Goal: Information Seeking & Learning: Learn about a topic

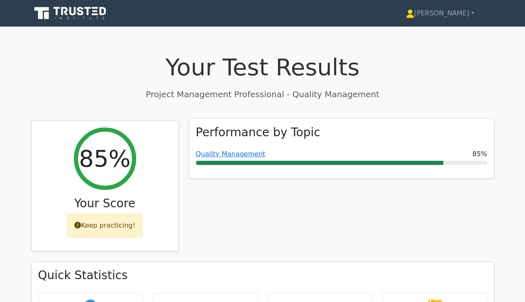
drag, startPoint x: 530, startPoint y: 31, endPoint x: 194, endPoint y: 154, distance: 357.8
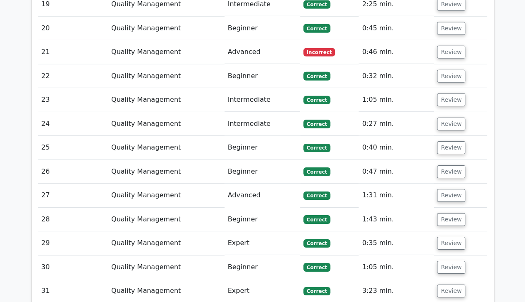
scroll to position [1492, 0]
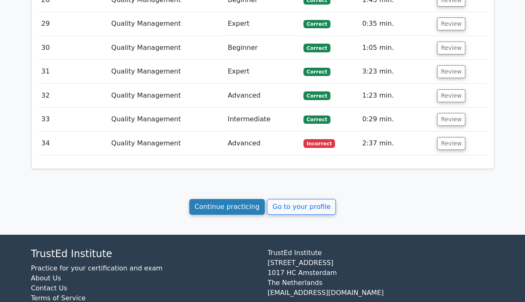
click at [224, 199] on link "Continue practicing" at bounding box center [227, 207] width 76 height 16
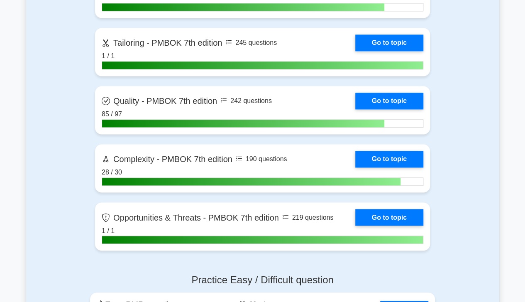
scroll to position [2177, 0]
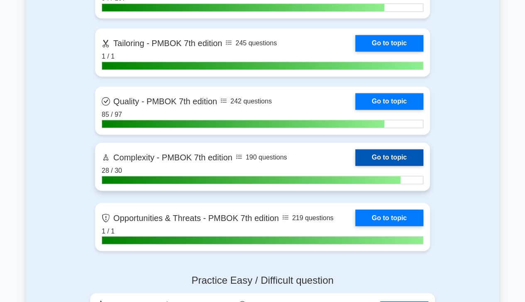
click at [394, 157] on link "Go to topic" at bounding box center [389, 157] width 68 height 17
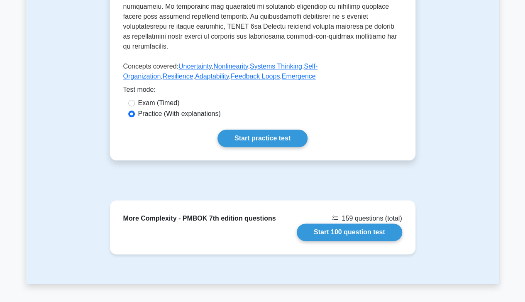
scroll to position [395, 0]
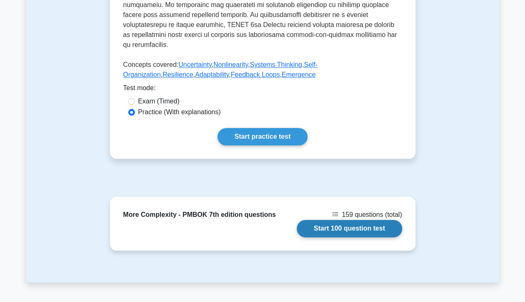
click at [367, 223] on link "Start 100 question test" at bounding box center [349, 228] width 105 height 17
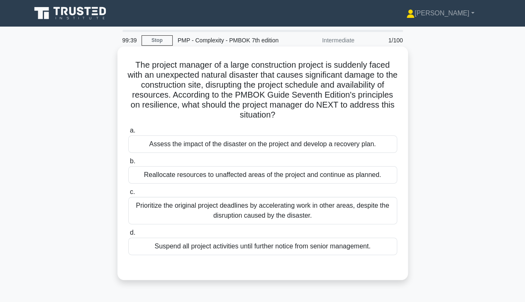
click at [361, 144] on div "Assess the impact of the disaster on the project and develop a recovery plan." at bounding box center [262, 143] width 269 height 17
click at [128, 133] on input "a. Assess the impact of the disaster on the project and develop a recovery plan." at bounding box center [128, 130] width 0 height 5
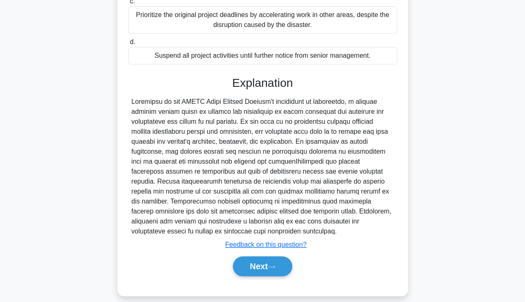
scroll to position [199, 0]
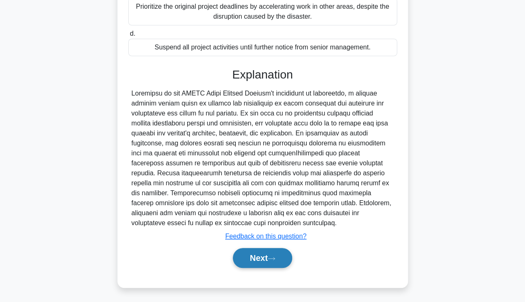
click at [262, 256] on button "Next" at bounding box center [262, 258] width 59 height 20
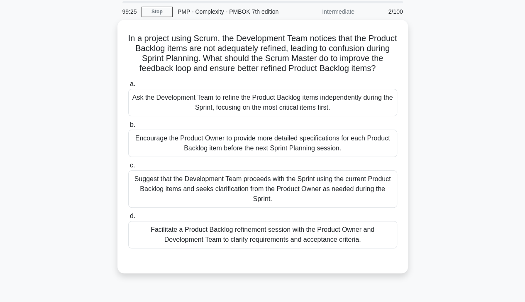
scroll to position [29, 0]
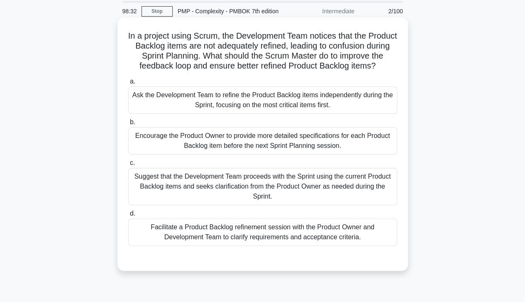
click at [347, 234] on div "Facilitate a Product Backlog refinement session with the Product Owner and Deve…" at bounding box center [262, 231] width 269 height 27
click at [128, 216] on input "d. Facilitate a Product Backlog refinement session with the Product Owner and D…" at bounding box center [128, 213] width 0 height 5
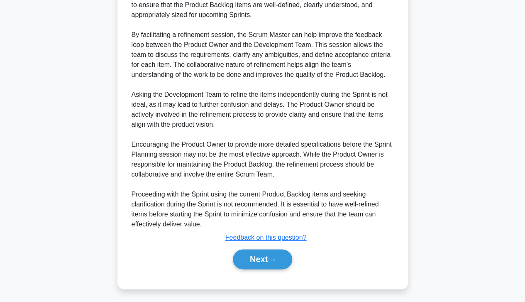
scroll to position [358, 0]
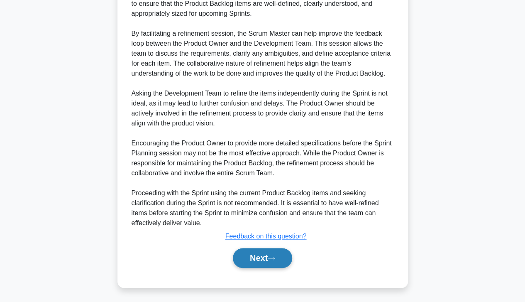
click at [267, 261] on button "Next" at bounding box center [262, 258] width 59 height 20
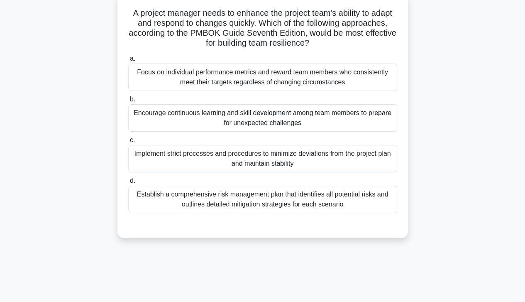
scroll to position [0, 0]
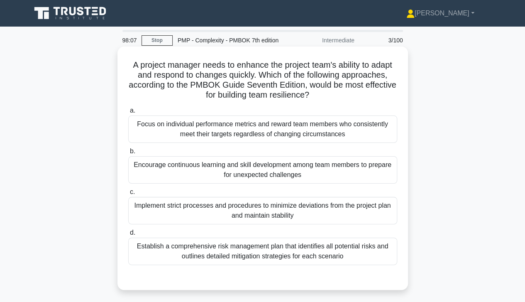
click at [363, 168] on div "Encourage continuous learning and skill development among team members to prepa…" at bounding box center [262, 169] width 269 height 27
click at [128, 154] on input "b. Encourage continuous learning and skill development among team members to pr…" at bounding box center [128, 151] width 0 height 5
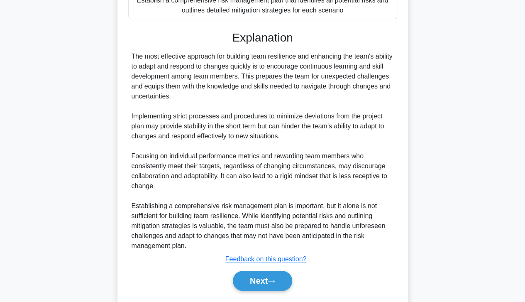
scroll to position [269, 0]
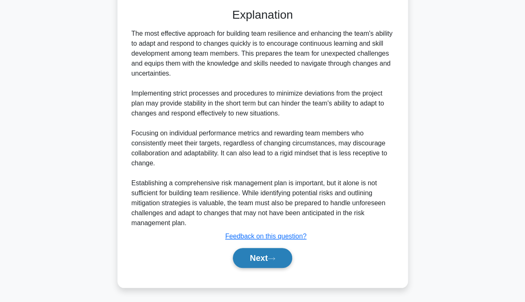
click at [266, 257] on button "Next" at bounding box center [262, 258] width 59 height 20
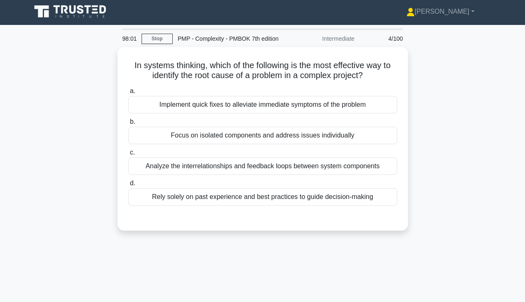
scroll to position [0, 0]
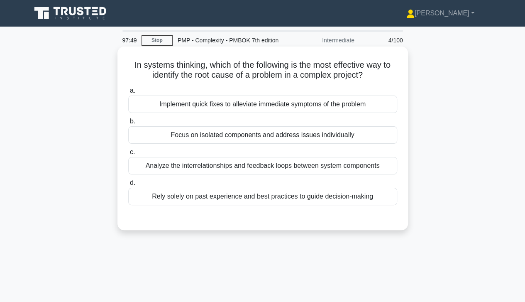
click at [353, 169] on div "Analyze the interrelationships and feedback loops between system components" at bounding box center [262, 165] width 269 height 17
click at [128, 155] on input "c. Analyze the interrelationships and feedback loops between system components" at bounding box center [128, 151] width 0 height 5
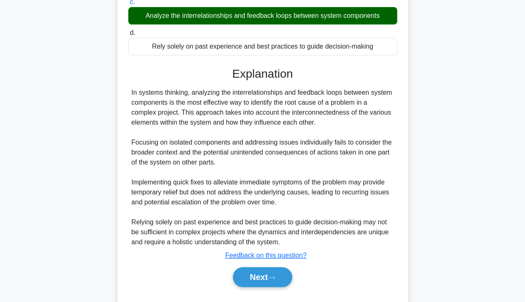
scroll to position [169, 0]
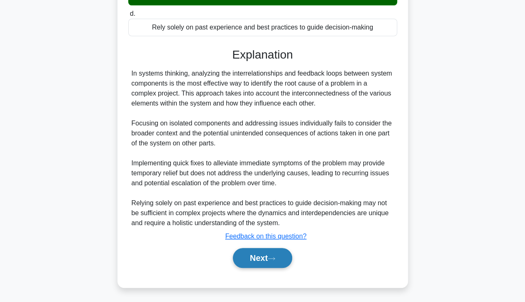
click at [264, 257] on button "Next" at bounding box center [262, 258] width 59 height 20
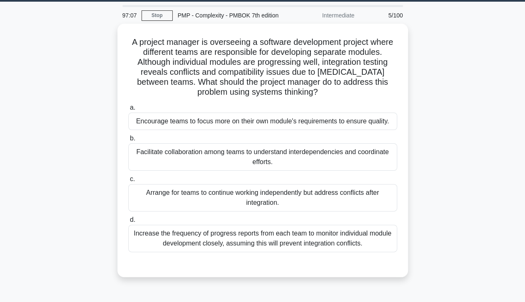
scroll to position [27, 0]
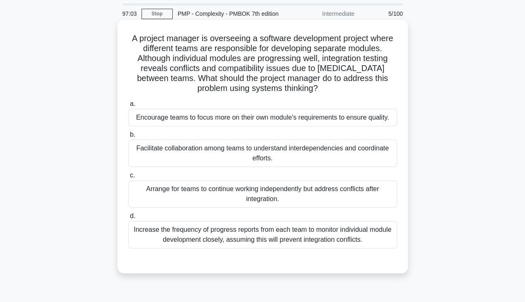
click at [375, 158] on div "Facilitate collaboration among teams to understand interdependencies and coordi…" at bounding box center [262, 153] width 269 height 27
click at [128, 137] on input "b. Facilitate collaboration among teams to understand interdependencies and coo…" at bounding box center [128, 134] width 0 height 5
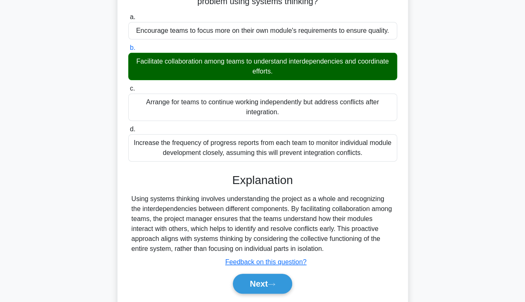
scroll to position [147, 0]
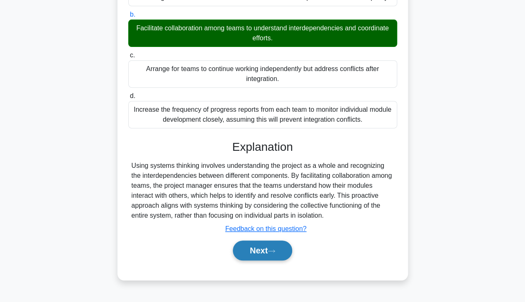
click at [263, 254] on button "Next" at bounding box center [262, 250] width 59 height 20
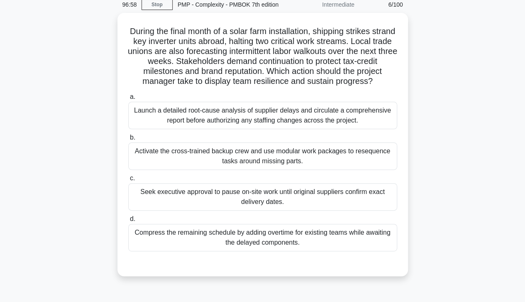
scroll to position [34, 0]
click at [344, 164] on div "Activate the cross-trained backup crew and use modular work packages to reseque…" at bounding box center [262, 155] width 269 height 27
click at [128, 140] on input "b. Activate the cross-trained backup crew and use modular work packages to rese…" at bounding box center [128, 137] width 0 height 5
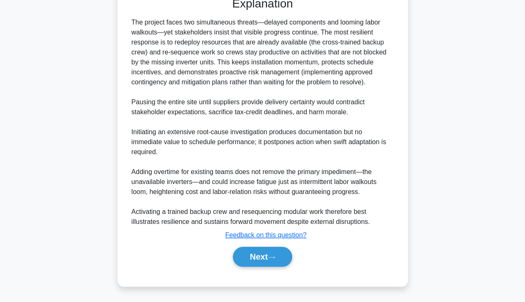
scroll to position [306, 0]
click at [253, 266] on button "Next" at bounding box center [262, 257] width 59 height 20
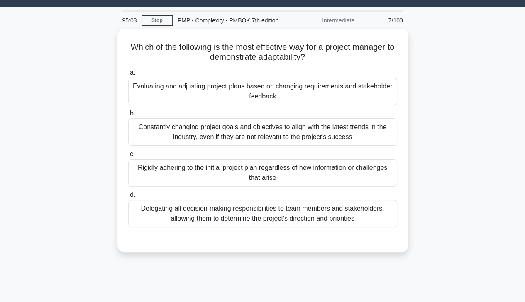
scroll to position [0, 0]
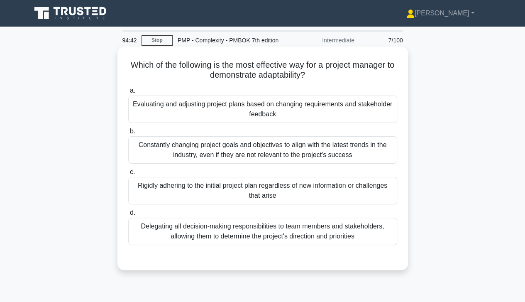
click at [325, 113] on div "Evaluating and adjusting project plans based on changing requirements and stake…" at bounding box center [262, 109] width 269 height 27
click at [128, 93] on input "a. Evaluating and adjusting project plans based on changing requirements and st…" at bounding box center [128, 90] width 0 height 5
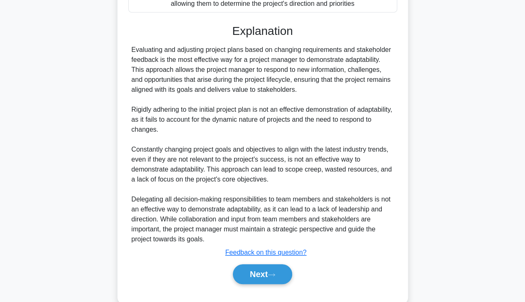
scroll to position [249, 0]
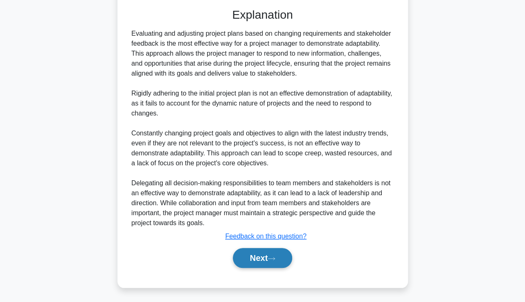
click at [270, 258] on button "Next" at bounding box center [262, 258] width 59 height 20
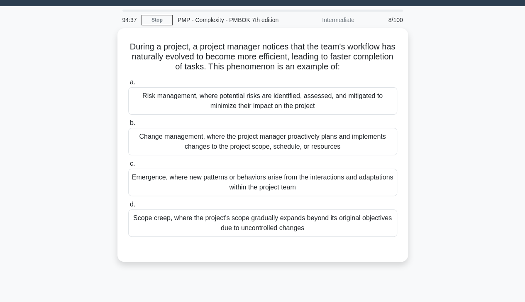
scroll to position [20, 0]
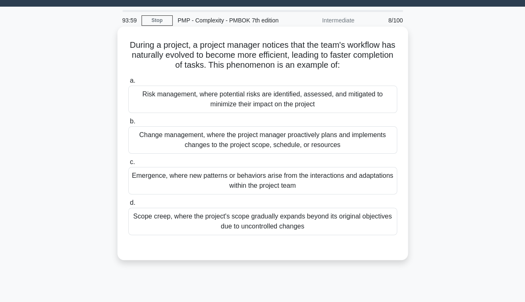
click at [361, 177] on div "Emergence, where new patterns or behaviors arise from the interactions and adap…" at bounding box center [262, 180] width 269 height 27
click at [128, 165] on input "c. Emergence, where new patterns or behaviors arise from the interactions and a…" at bounding box center [128, 161] width 0 height 5
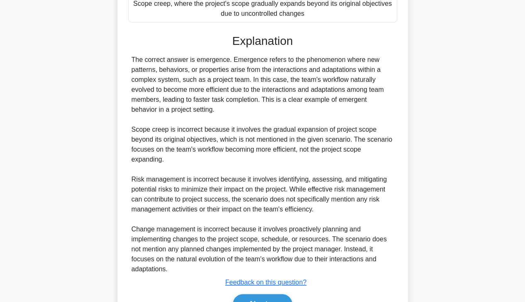
scroll to position [279, 0]
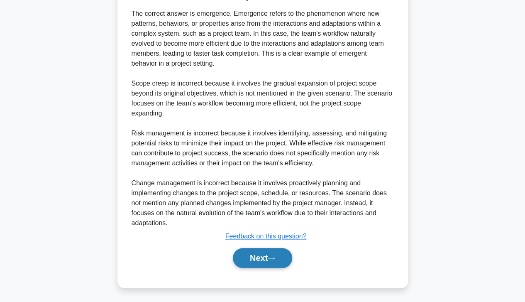
click at [263, 260] on button "Next" at bounding box center [262, 258] width 59 height 20
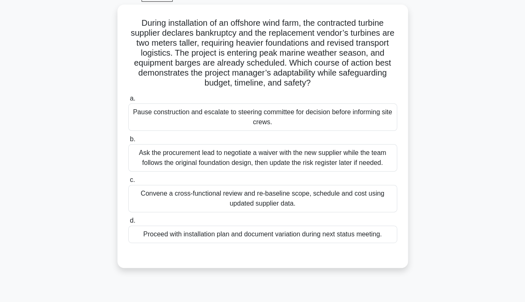
scroll to position [0, 0]
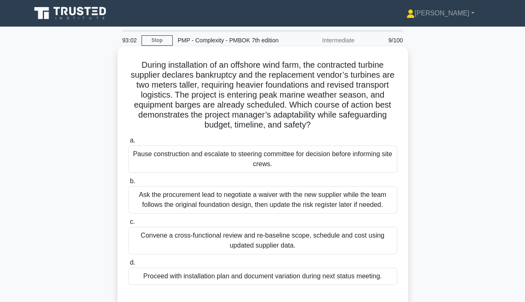
click at [354, 243] on div "Convene a cross-functional review and re-baseline scope, schedule and cost usin…" at bounding box center [262, 240] width 269 height 27
click at [128, 225] on input "c. Convene a cross-functional review and re-baseline scope, schedule and cost u…" at bounding box center [128, 221] width 0 height 5
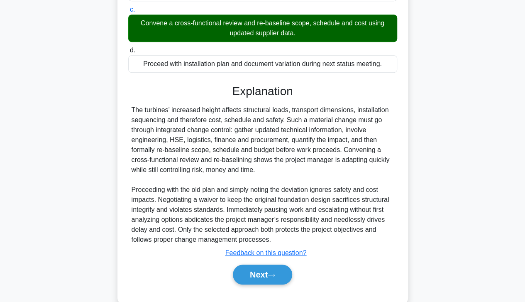
scroll to position [215, 0]
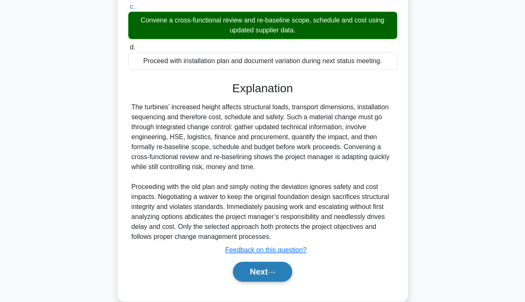
click at [263, 274] on button "Next" at bounding box center [262, 272] width 59 height 20
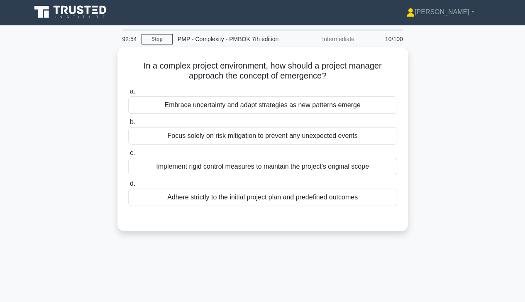
scroll to position [0, 0]
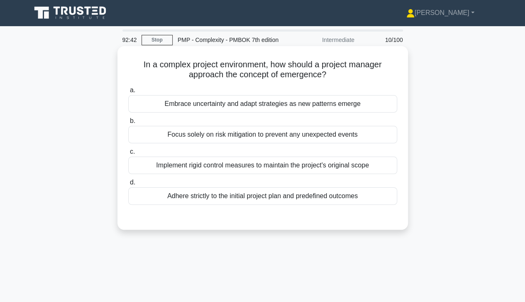
click at [356, 110] on div "Embrace uncertainty and adapt strategies as new patterns emerge" at bounding box center [262, 103] width 269 height 17
click at [128, 93] on input "a. Embrace uncertainty and adapt strategies as new patterns emerge" at bounding box center [128, 90] width 0 height 5
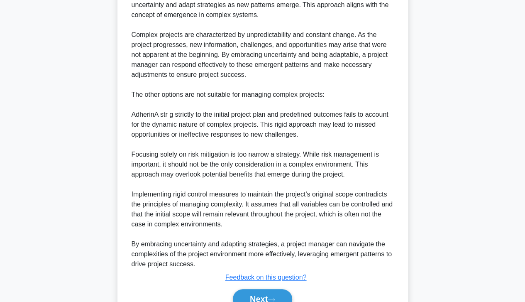
scroll to position [289, 0]
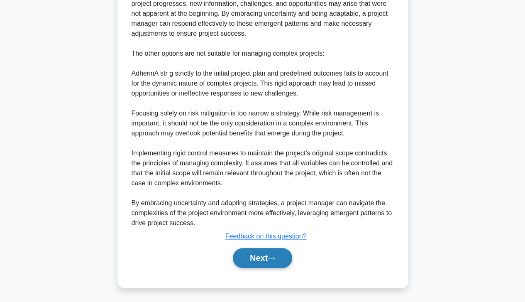
click at [264, 260] on button "Next" at bounding box center [262, 258] width 59 height 20
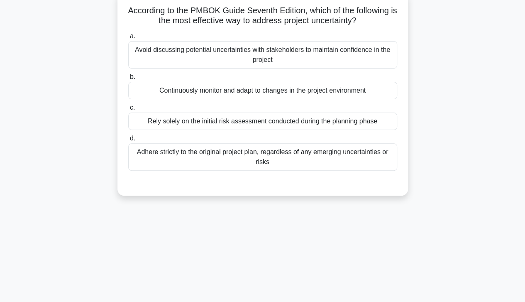
scroll to position [0, 0]
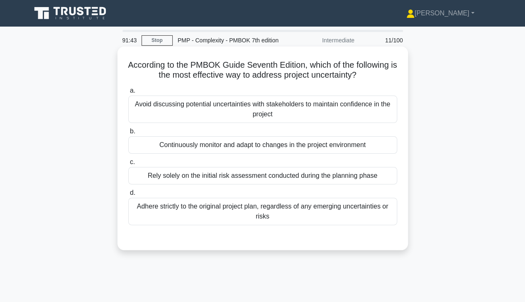
click at [331, 152] on div "Continuously monitor and adapt to changes in the project environment" at bounding box center [262, 144] width 269 height 17
click at [128, 134] on input "b. Continuously monitor and adapt to changes in the project environment" at bounding box center [128, 131] width 0 height 5
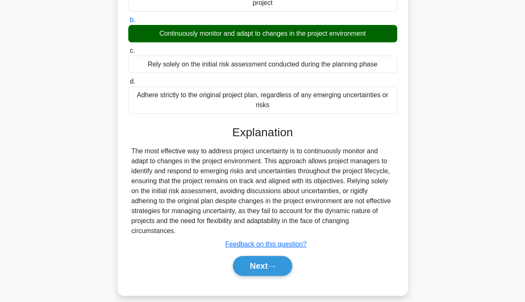
scroll to position [147, 0]
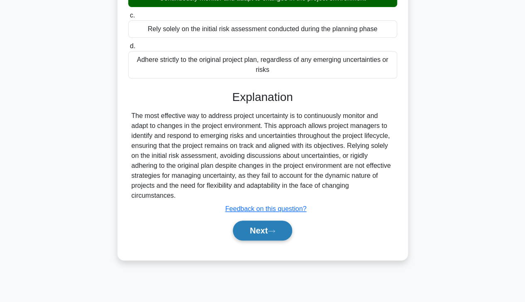
click at [262, 231] on button "Next" at bounding box center [262, 230] width 59 height 20
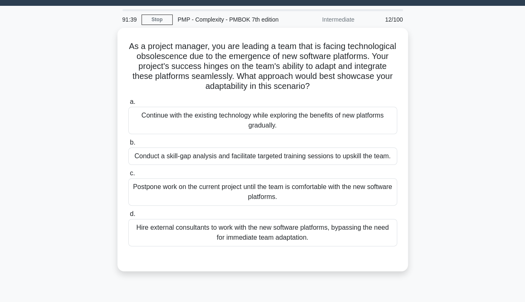
scroll to position [20, 0]
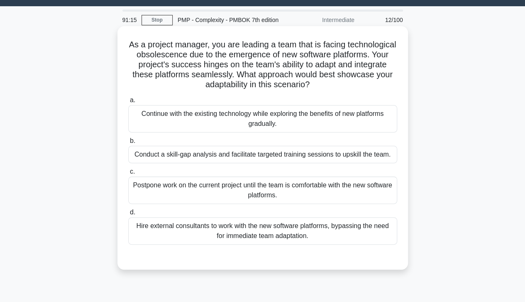
click at [368, 161] on div "Conduct a skill-gap analysis and facilitate targeted training sessions to upski…" at bounding box center [262, 154] width 269 height 17
click at [128, 144] on input "b. Conduct a skill-gap analysis and facilitate targeted training sessions to up…" at bounding box center [128, 140] width 0 height 5
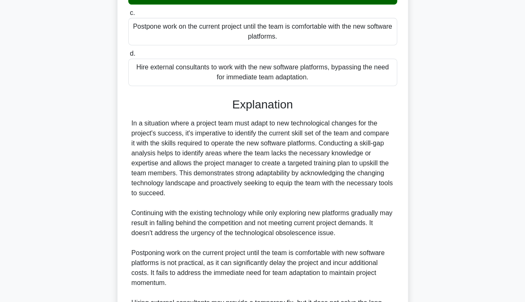
scroll to position [299, 0]
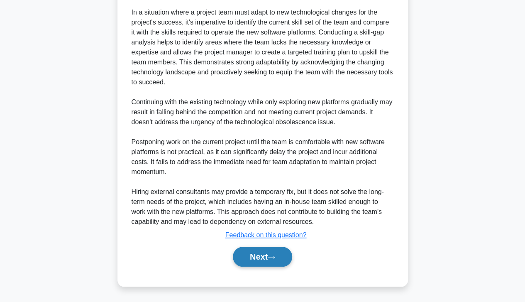
click at [264, 264] on button "Next" at bounding box center [262, 257] width 59 height 20
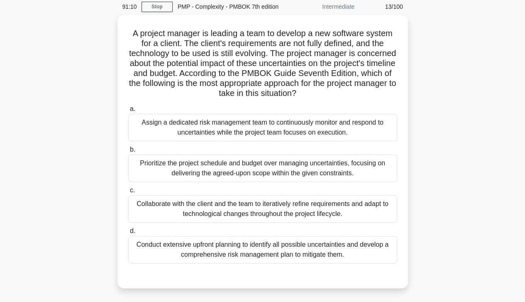
scroll to position [36, 0]
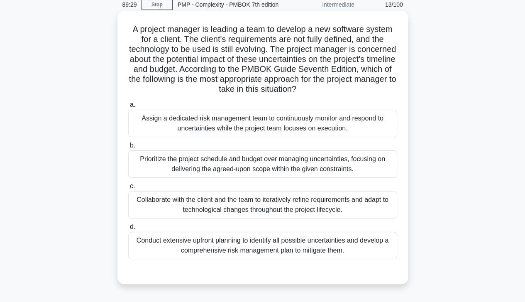
click at [352, 204] on div "Collaborate with the client and the team to iteratively refine requirements and…" at bounding box center [262, 204] width 269 height 27
click at [128, 189] on input "c. Collaborate with the client and the team to iteratively refine requirements …" at bounding box center [128, 186] width 0 height 5
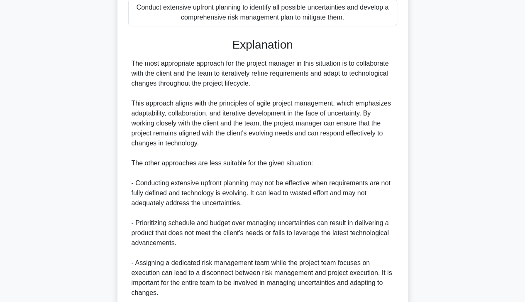
scroll to position [338, 0]
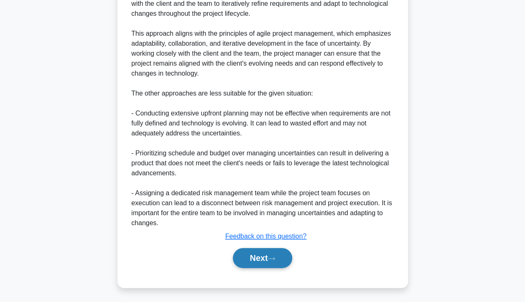
click at [271, 258] on icon at bounding box center [271, 258] width 7 height 5
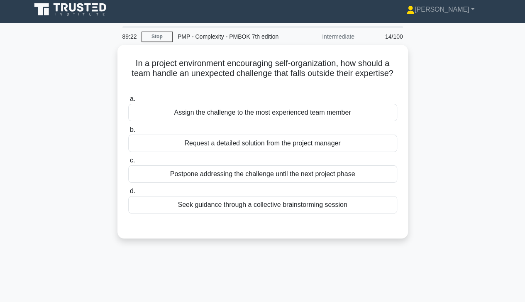
scroll to position [3, 0]
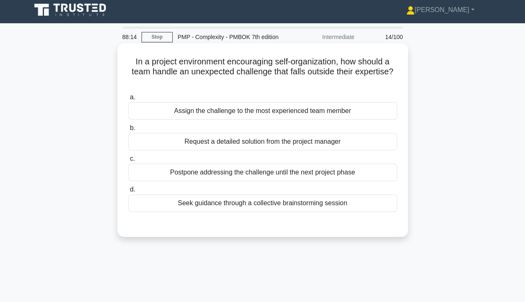
click at [337, 208] on div "Seek guidance through a collective brainstorming session" at bounding box center [262, 202] width 269 height 17
click at [128, 192] on input "d. Seek guidance through a collective brainstorming session" at bounding box center [128, 189] width 0 height 5
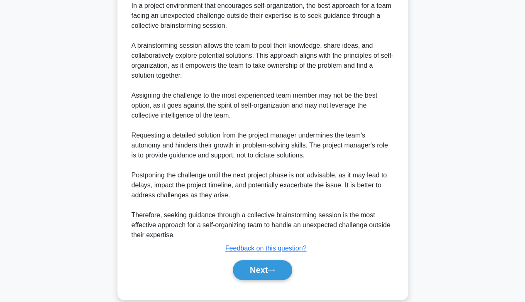
scroll to position [259, 0]
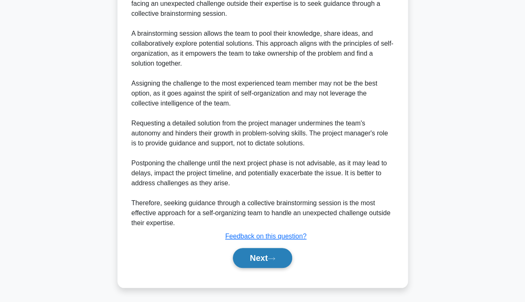
click at [267, 259] on button "Next" at bounding box center [262, 258] width 59 height 20
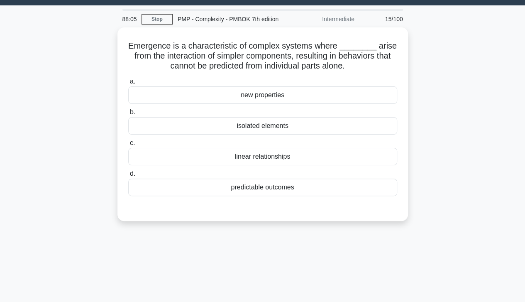
scroll to position [20, 0]
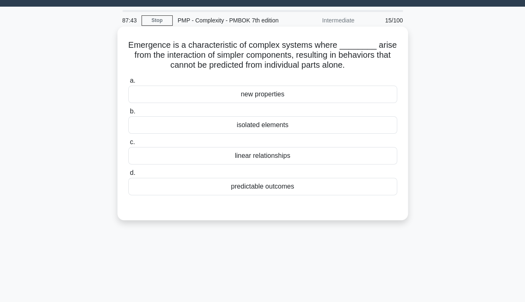
click at [312, 157] on div "linear relationships" at bounding box center [262, 155] width 269 height 17
click at [128, 145] on input "c. linear relationships" at bounding box center [128, 142] width 0 height 5
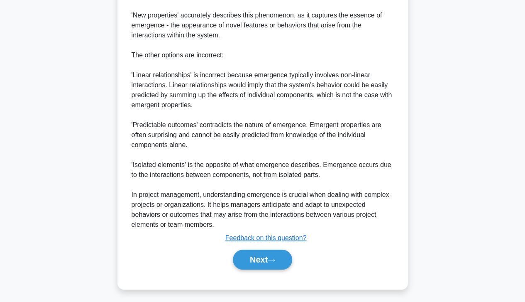
scroll to position [310, 0]
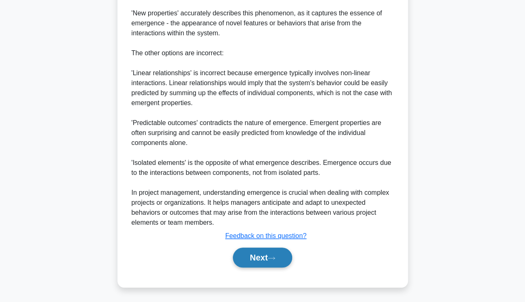
click at [257, 257] on button "Next" at bounding box center [262, 257] width 59 height 20
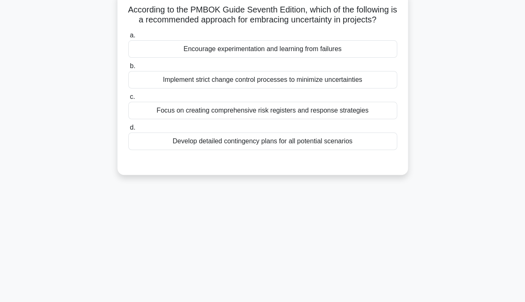
scroll to position [0, 0]
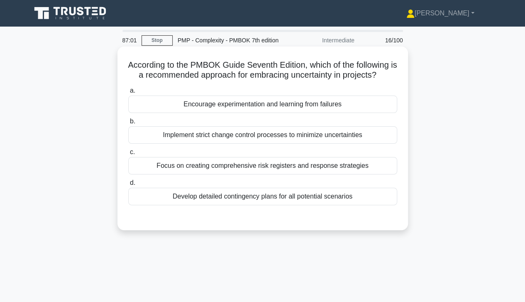
click at [347, 104] on div "Encourage experimentation and learning from failures" at bounding box center [262, 104] width 269 height 17
click at [128, 93] on input "a. Encourage experimentation and learning from failures" at bounding box center [128, 90] width 0 height 5
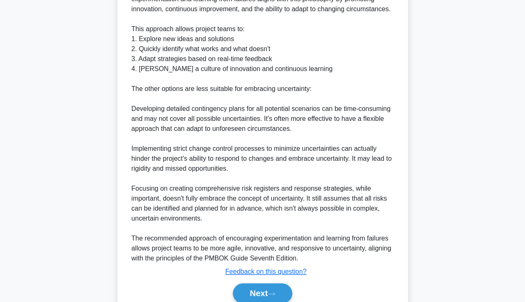
scroll to position [318, 0]
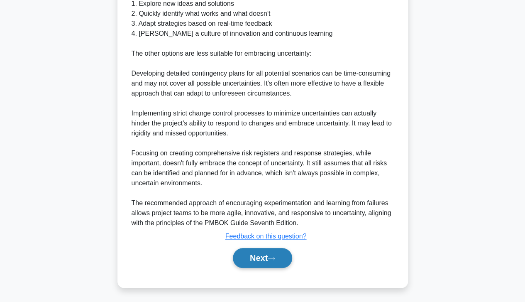
click at [271, 255] on button "Next" at bounding box center [262, 258] width 59 height 20
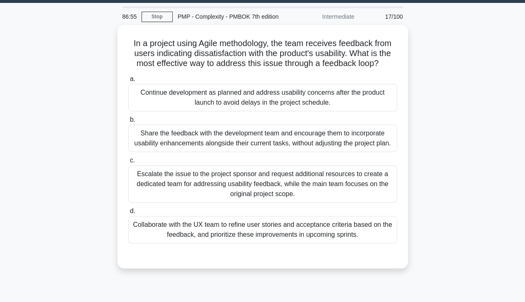
scroll to position [0, 0]
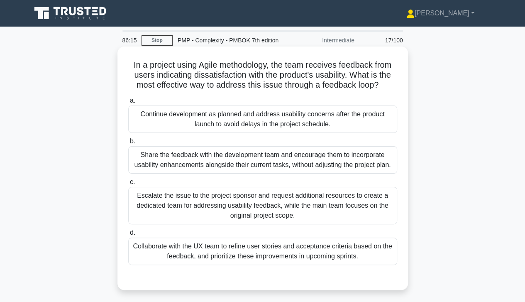
click at [354, 255] on div "Collaborate with the UX team to refine user stories and acceptance criteria bas…" at bounding box center [262, 251] width 269 height 27
click at [128, 235] on input "d. Collaborate with the UX team to refine user stories and acceptance criteria …" at bounding box center [128, 232] width 0 height 5
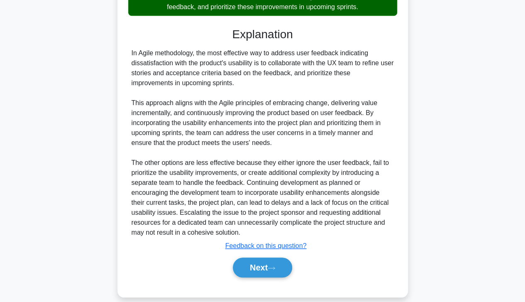
scroll to position [259, 0]
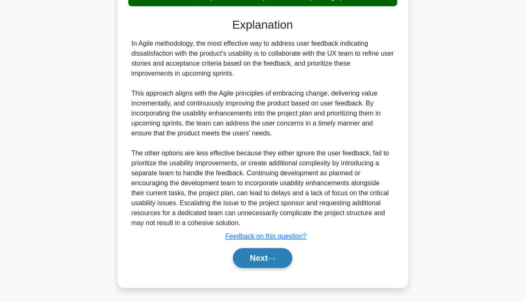
click at [262, 252] on button "Next" at bounding box center [262, 258] width 59 height 20
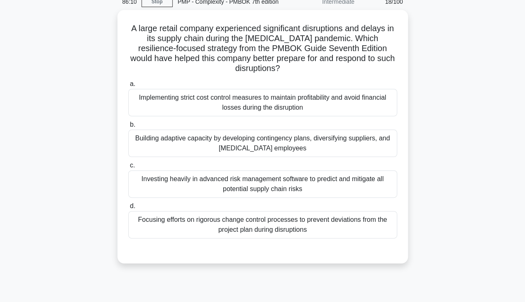
scroll to position [0, 0]
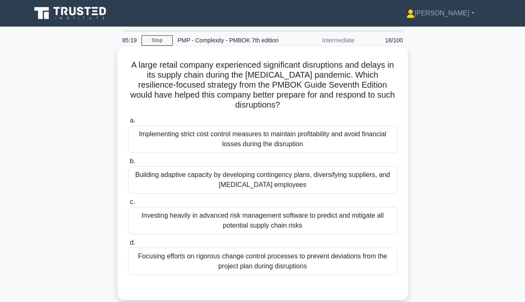
click at [368, 179] on div "Building adaptive capacity by developing contingency plans, diversifying suppli…" at bounding box center [262, 179] width 269 height 27
click at [128, 164] on input "b. Building adaptive capacity by developing contingency plans, diversifying sup…" at bounding box center [128, 161] width 0 height 5
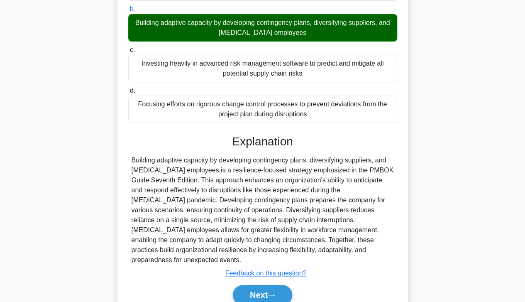
scroll to position [179, 0]
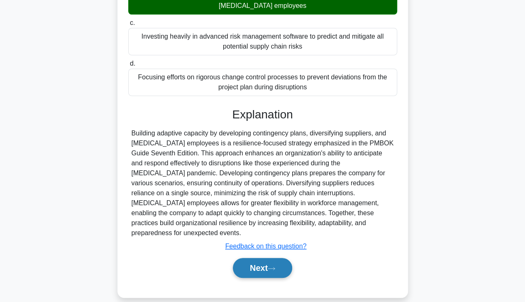
click at [258, 260] on button "Next" at bounding box center [262, 268] width 59 height 20
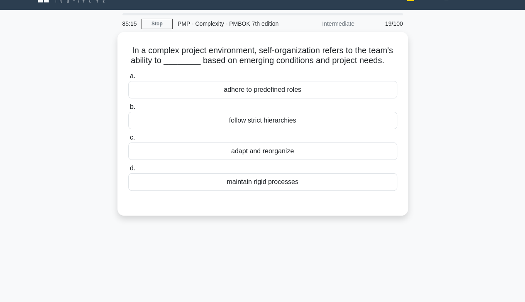
scroll to position [0, 0]
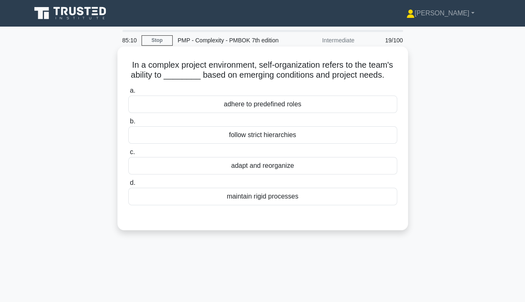
click at [345, 167] on div "adapt and reorganize" at bounding box center [262, 165] width 269 height 17
click at [128, 155] on input "c. adapt and reorganize" at bounding box center [128, 151] width 0 height 5
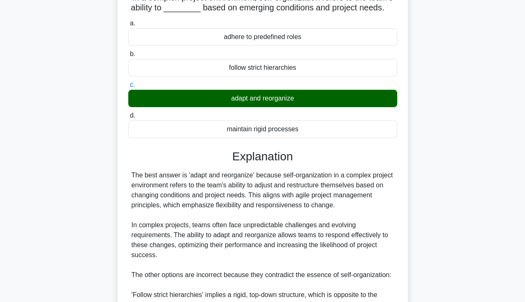
scroll to position [209, 0]
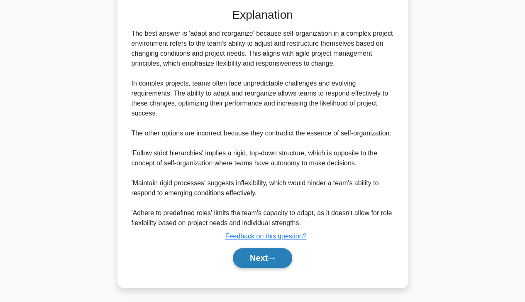
click at [259, 262] on button "Next" at bounding box center [262, 258] width 59 height 20
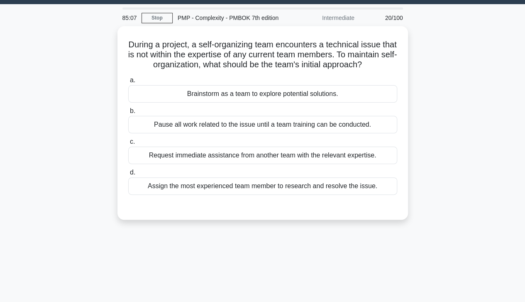
scroll to position [22, 0]
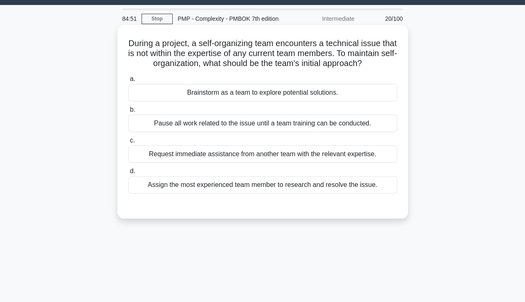
click at [328, 101] on div "Brainstorm as a team to explore potential solutions." at bounding box center [262, 92] width 269 height 17
click at [128, 82] on input "a. Brainstorm as a team to explore potential solutions." at bounding box center [128, 78] width 0 height 5
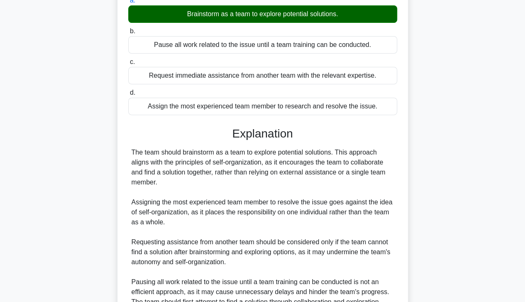
scroll to position [189, 0]
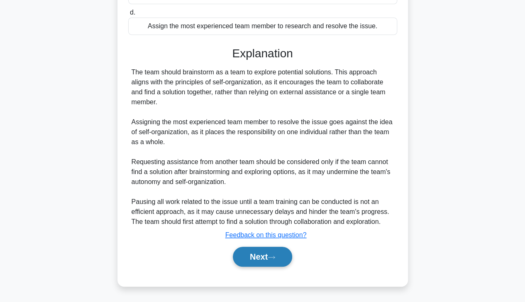
click at [252, 257] on button "Next" at bounding box center [262, 257] width 59 height 20
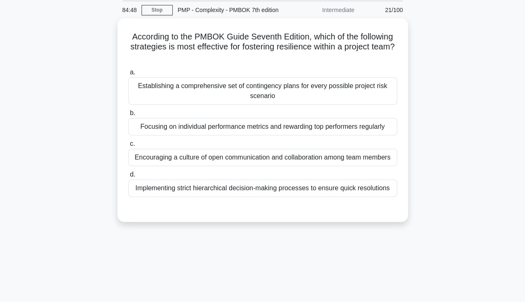
scroll to position [0, 0]
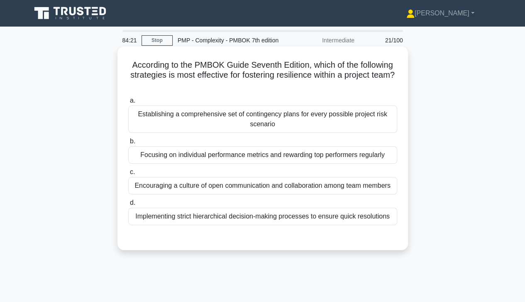
click at [362, 187] on div "Encouraging a culture of open communication and collaboration among team members" at bounding box center [262, 185] width 269 height 17
click at [128, 175] on input "c. Encouraging a culture of open communication and collaboration among team mem…" at bounding box center [128, 171] width 0 height 5
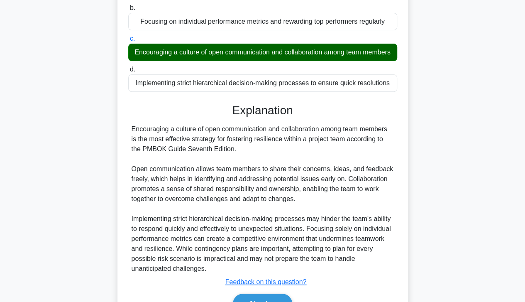
scroll to position [189, 0]
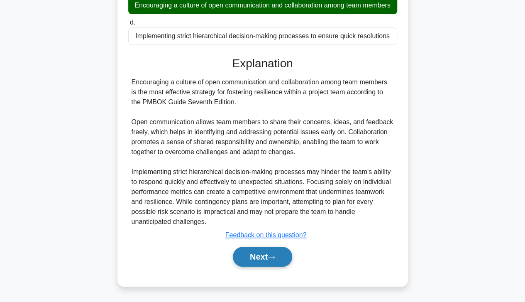
click at [260, 259] on button "Next" at bounding box center [262, 257] width 59 height 20
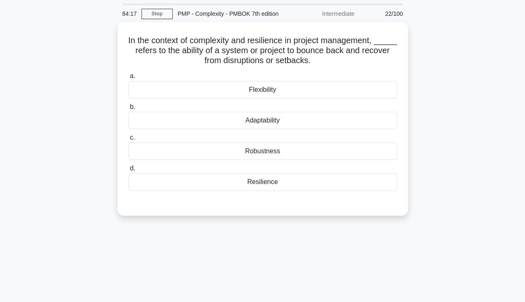
scroll to position [24, 0]
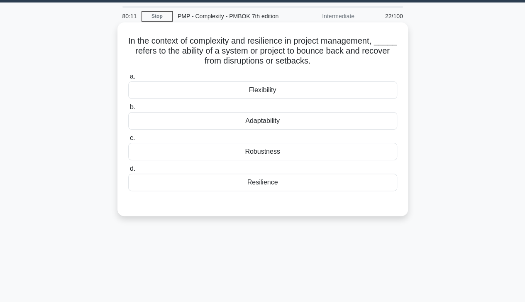
click at [288, 186] on div "Resilience" at bounding box center [262, 182] width 269 height 17
click at [128, 171] on input "d. Resilience" at bounding box center [128, 168] width 0 height 5
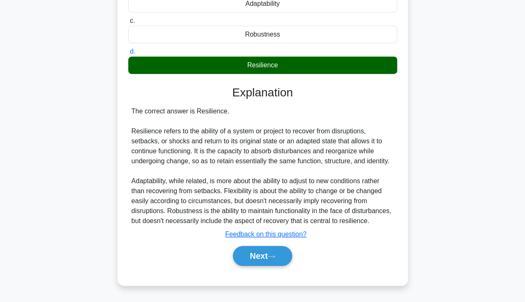
scroll to position [147, 0]
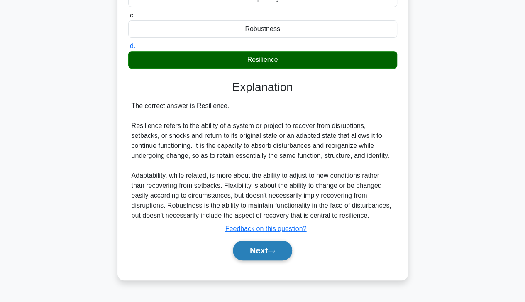
click at [275, 250] on icon at bounding box center [271, 251] width 7 height 5
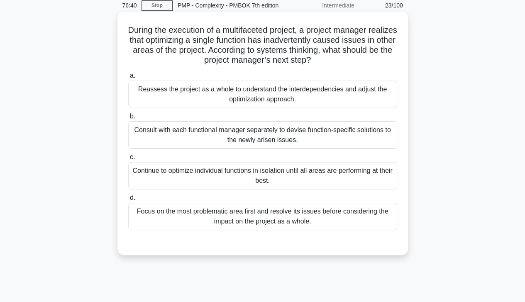
scroll to position [34, 0]
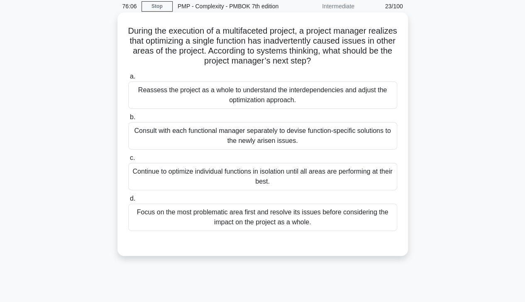
click at [331, 94] on div "Reassess the project as a whole to understand the interdependencies and adjust …" at bounding box center [262, 94] width 269 height 27
click at [128, 79] on input "a. Reassess the project as a whole to understand the interdependencies and adju…" at bounding box center [128, 76] width 0 height 5
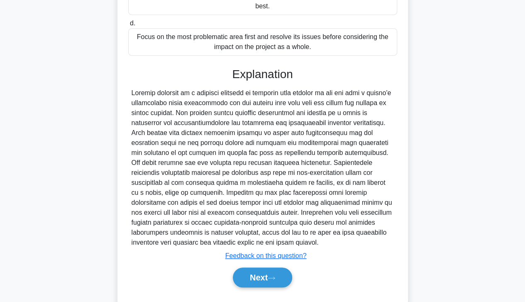
scroll to position [229, 0]
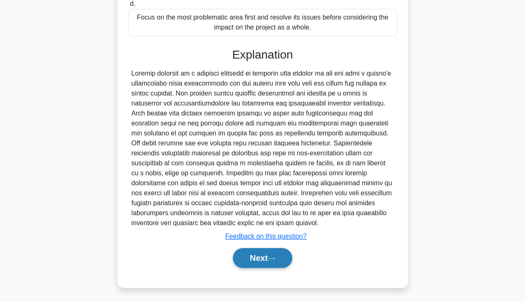
click at [266, 255] on button "Next" at bounding box center [262, 258] width 59 height 20
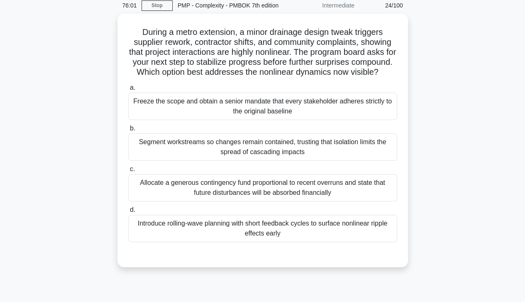
scroll to position [33, 0]
click at [179, 242] on div "Introduce rolling-wave planning with short feedback cycles to surface nonlinear…" at bounding box center [262, 227] width 269 height 27
click at [128, 212] on input "d. Introduce rolling-wave planning with short feedback cycles to surface nonlin…" at bounding box center [128, 209] width 0 height 5
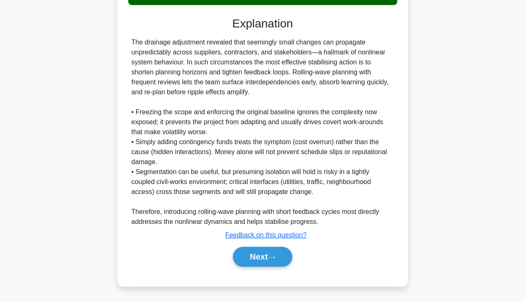
scroll to position [279, 0]
click at [260, 257] on button "Next" at bounding box center [262, 257] width 59 height 20
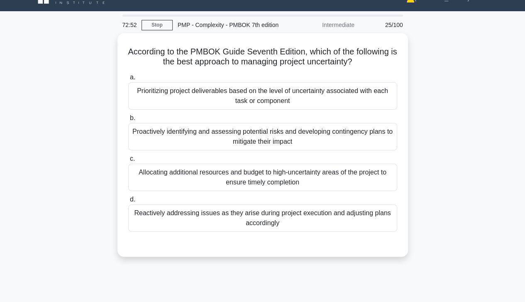
scroll to position [9, 0]
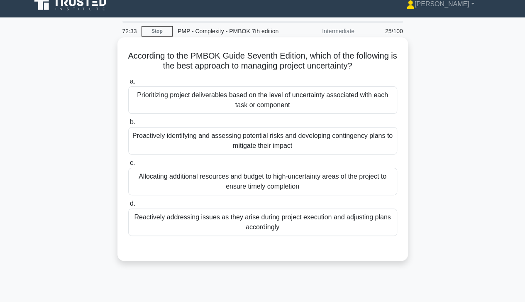
click at [206, 222] on div "Reactively addressing issues as they arise during project execution and adjusti…" at bounding box center [262, 221] width 269 height 27
click at [128, 206] on input "d. Reactively addressing issues as they arise during project execution and adju…" at bounding box center [128, 203] width 0 height 5
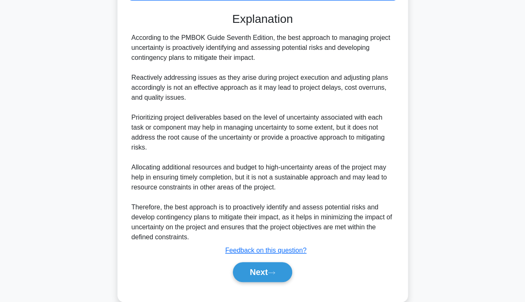
scroll to position [260, 0]
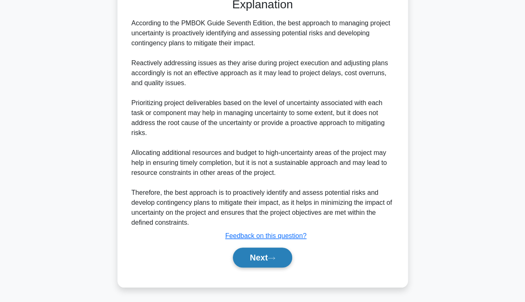
click at [251, 259] on button "Next" at bounding box center [262, 257] width 59 height 20
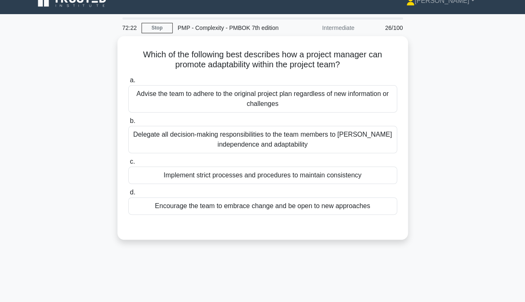
scroll to position [12, 0]
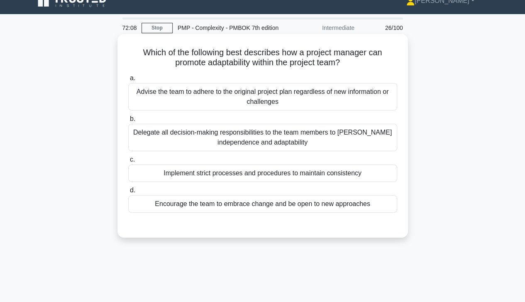
click at [195, 211] on div "Encourage the team to embrace change and be open to new approaches" at bounding box center [262, 203] width 269 height 17
click at [128, 193] on input "d. Encourage the team to embrace change and be open to new approaches" at bounding box center [128, 190] width 0 height 5
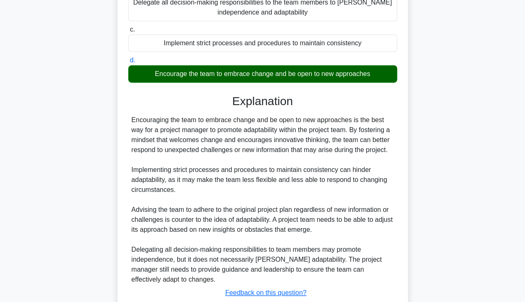
scroll to position [199, 0]
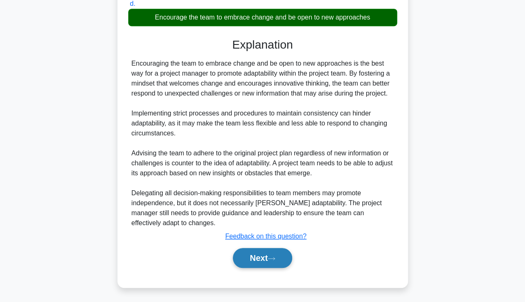
click at [252, 255] on button "Next" at bounding box center [262, 258] width 59 height 20
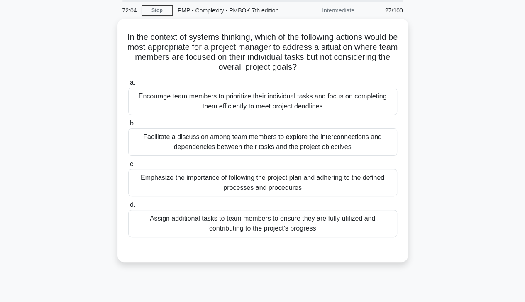
scroll to position [22, 0]
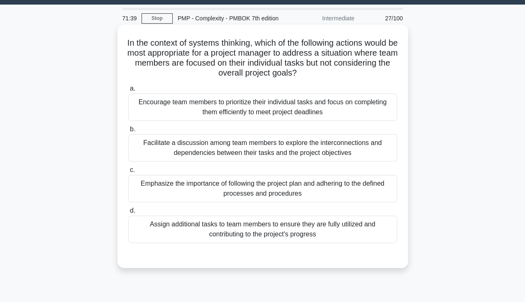
click at [178, 149] on div "Facilitate a discussion among team members to explore the interconnections and …" at bounding box center [262, 147] width 269 height 27
click at [128, 132] on input "b. Facilitate a discussion among team members to explore the interconnections a…" at bounding box center [128, 129] width 0 height 5
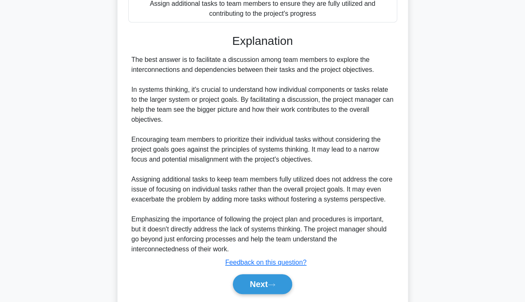
scroll to position [269, 0]
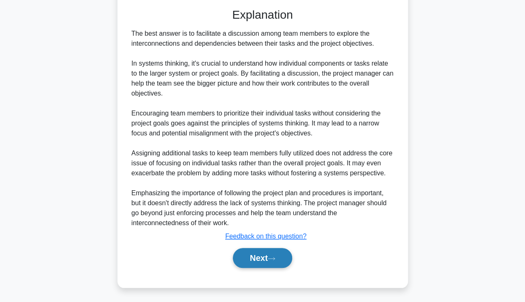
click at [250, 255] on button "Next" at bounding box center [262, 258] width 59 height 20
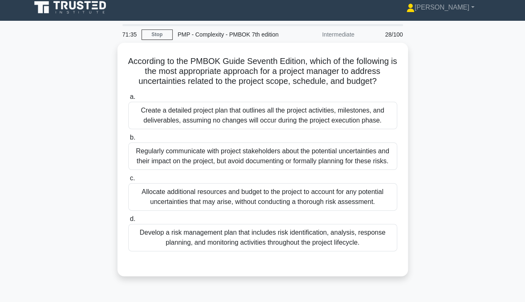
scroll to position [0, 0]
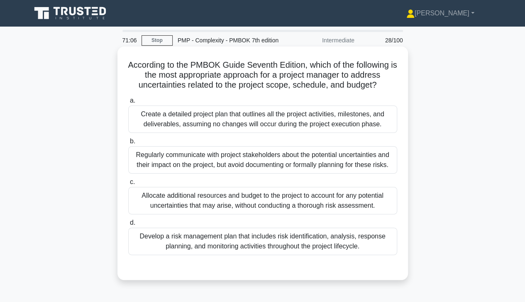
click at [157, 236] on div "Develop a risk management plan that includes risk identification, analysis, res…" at bounding box center [262, 241] width 269 height 27
click at [128, 225] on input "d. Develop a risk management plan that includes risk identification, analysis, …" at bounding box center [128, 222] width 0 height 5
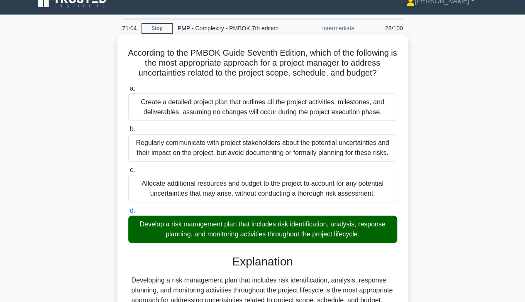
scroll to position [159, 0]
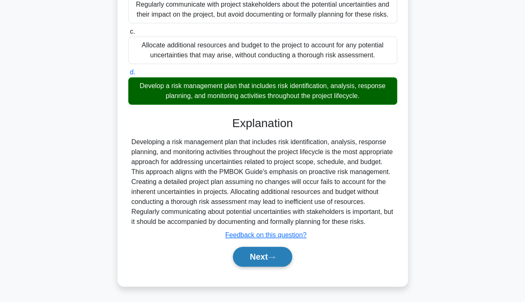
click at [261, 254] on button "Next" at bounding box center [262, 257] width 59 height 20
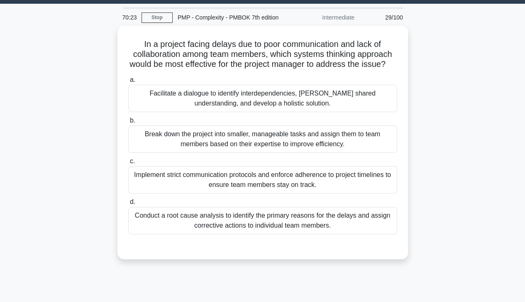
scroll to position [10, 0]
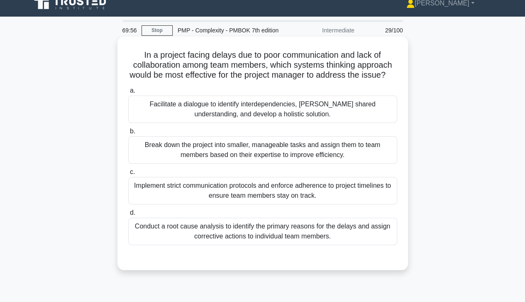
click at [314, 245] on div "Conduct a root cause analysis to identify the primary reasons for the delays an…" at bounding box center [262, 231] width 269 height 27
click at [128, 216] on input "d. Conduct a root cause analysis to identify the primary reasons for the delays…" at bounding box center [128, 212] width 0 height 5
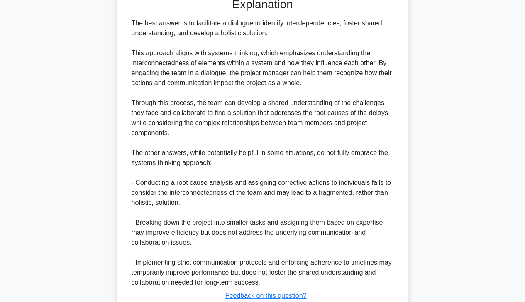
scroll to position [340, 0]
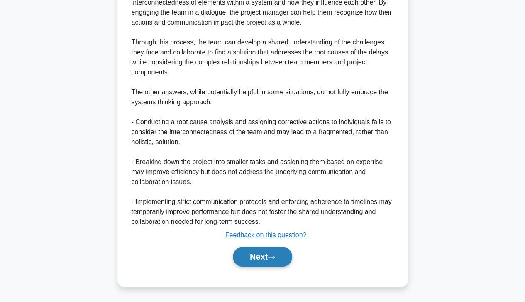
click at [262, 258] on button "Next" at bounding box center [262, 257] width 59 height 20
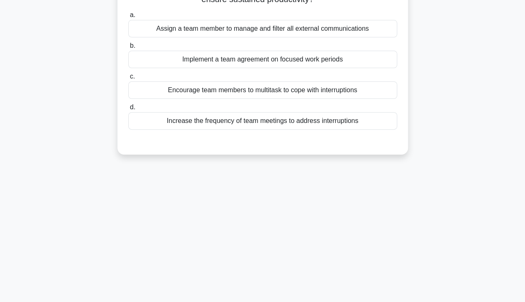
scroll to position [0, 0]
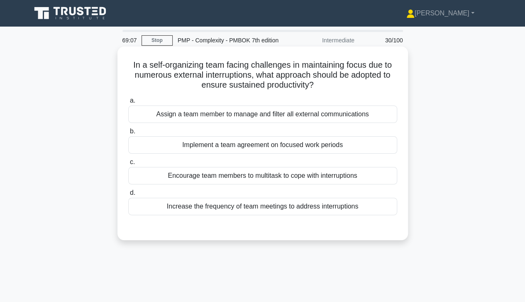
click at [339, 148] on div "Implement a team agreement on focused work periods" at bounding box center [262, 144] width 269 height 17
click at [128, 134] on input "b. Implement a team agreement on focused work periods" at bounding box center [128, 131] width 0 height 5
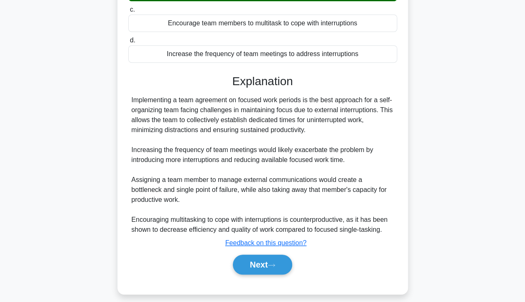
scroll to position [159, 0]
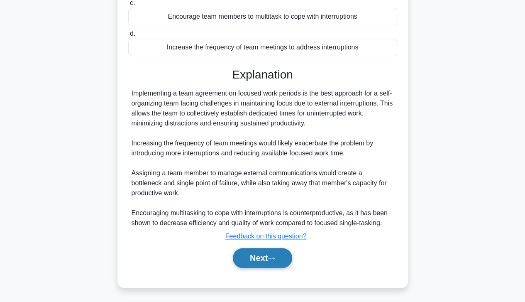
click at [275, 256] on icon at bounding box center [271, 258] width 7 height 5
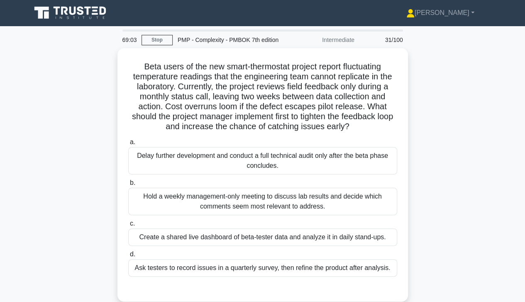
scroll to position [0, 0]
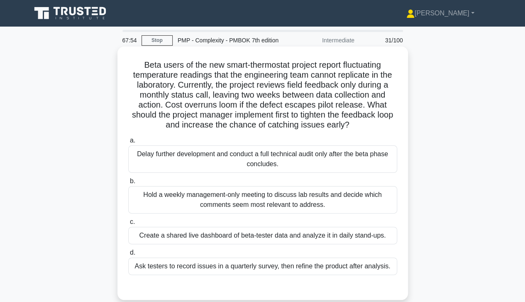
click at [333, 233] on div "Create a shared live dashboard of beta-tester data and analyze it in daily stan…" at bounding box center [262, 235] width 269 height 17
click at [128, 225] on input "c. Create a shared live dashboard of beta-tester data and analyze it in daily s…" at bounding box center [128, 221] width 0 height 5
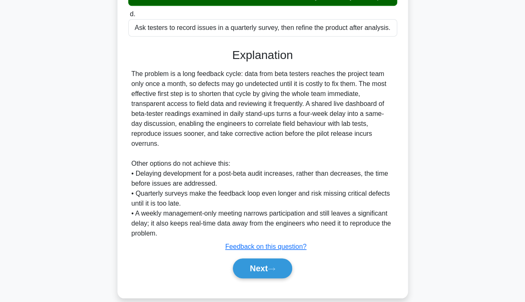
scroll to position [249, 0]
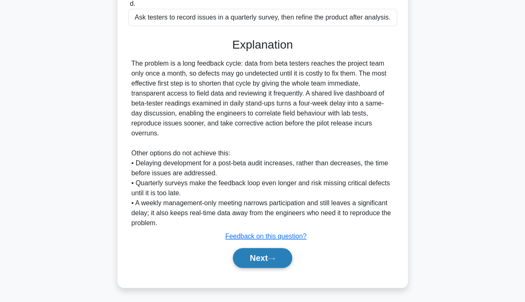
click at [270, 259] on button "Next" at bounding box center [262, 258] width 59 height 20
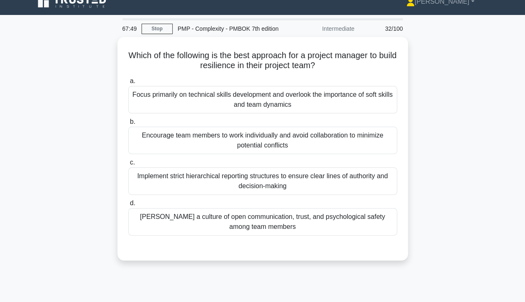
scroll to position [0, 0]
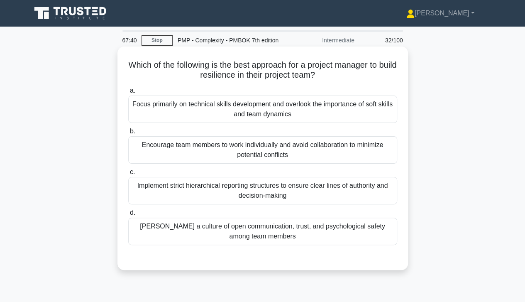
click at [348, 230] on div "Foster a culture of open communication, trust, and psychological safety among t…" at bounding box center [262, 231] width 269 height 27
click at [128, 216] on input "d. Foster a culture of open communication, trust, and psychological safety amon…" at bounding box center [128, 212] width 0 height 5
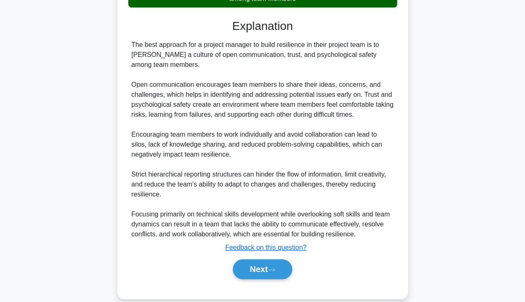
scroll to position [249, 0]
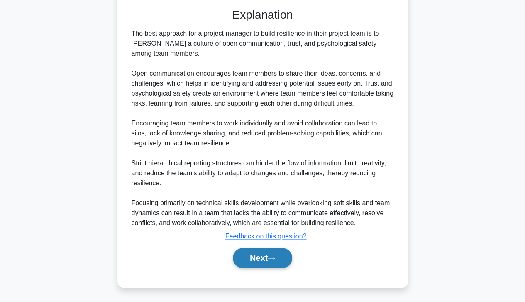
click at [270, 260] on button "Next" at bounding box center [262, 258] width 59 height 20
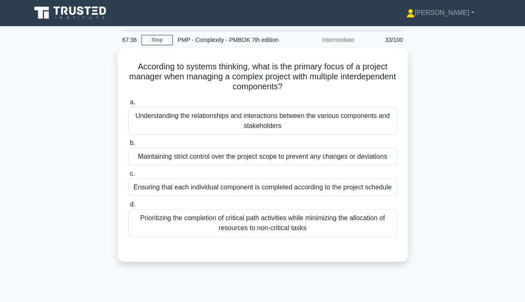
scroll to position [0, 0]
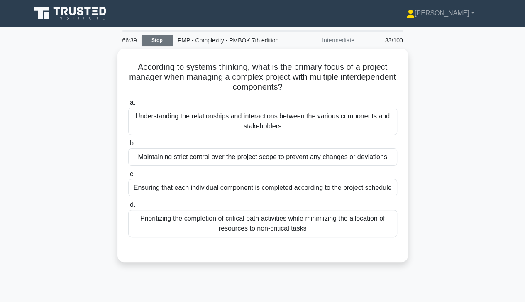
click at [151, 40] on link "Stop" at bounding box center [157, 40] width 31 height 10
